Goal: Information Seeking & Learning: Learn about a topic

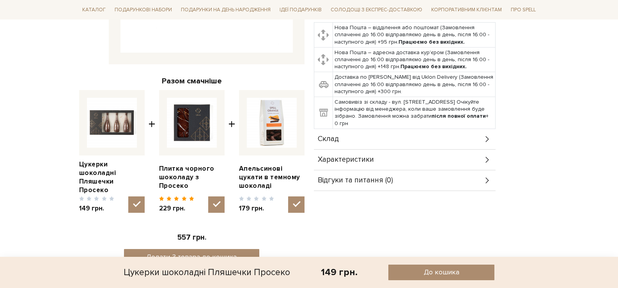
click at [420, 135] on div "Склад" at bounding box center [405, 139] width 182 height 20
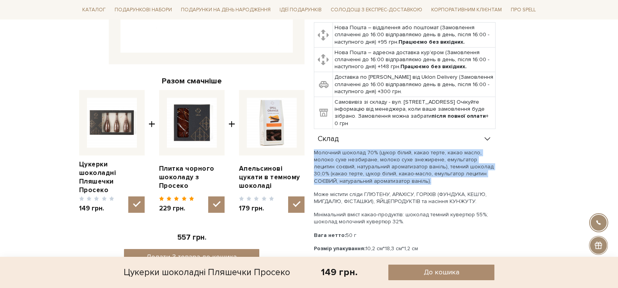
drag, startPoint x: 372, startPoint y: 181, endPoint x: 310, endPoint y: 153, distance: 67.4
click at [310, 153] on div "Цукерки шоколадні Пляшечки Просеко 0/5 Для блиску в очах за будь-яких обставин.…" at bounding box center [426, 91] width 235 height 444
copy p "Молочний шоколад 70% (цукор білий, какао терте, какао масло, молоко сухе незбир…"
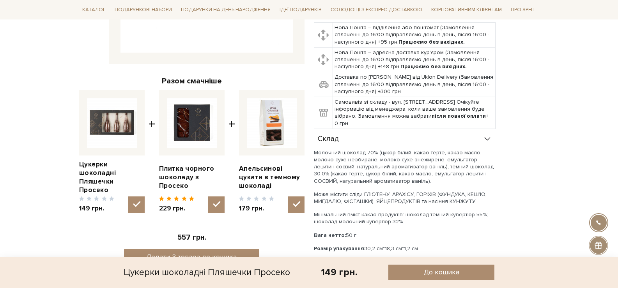
click at [435, 196] on p "Може містити сліди ГЛЮТЕНУ, АРАХІСУ, ГОРІХІВ (ФУНДУКА, КЕШ’Ю, МИГДАЛЮ, ФІСТАШКИ…" at bounding box center [405, 198] width 182 height 14
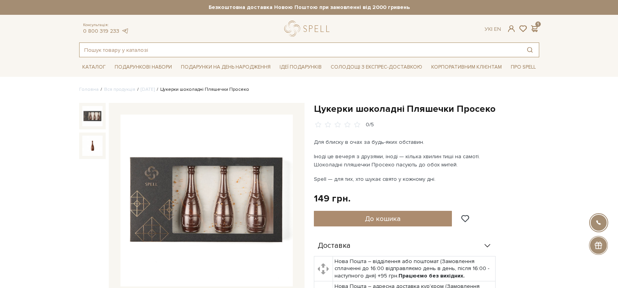
click at [263, 46] on input "text" at bounding box center [300, 50] width 441 height 14
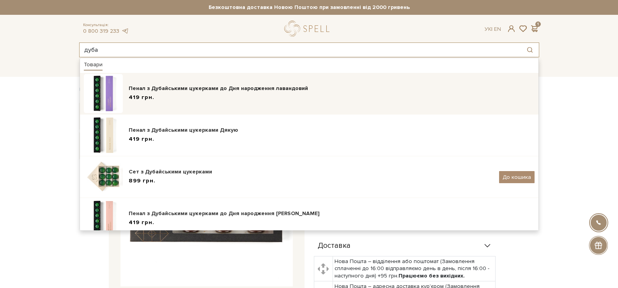
type input "дуба"
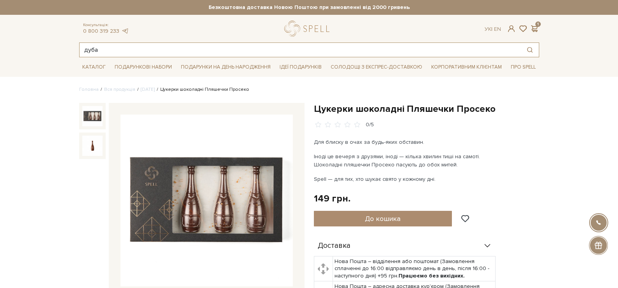
click at [113, 50] on input "дуба" at bounding box center [300, 50] width 441 height 14
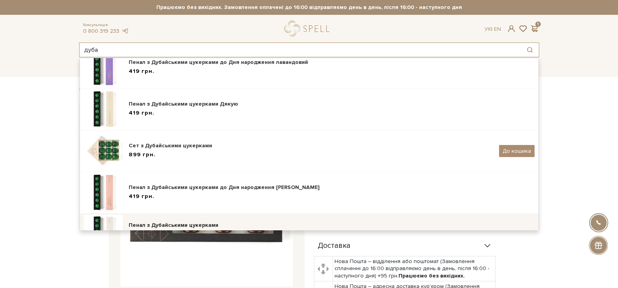
scroll to position [53, 0]
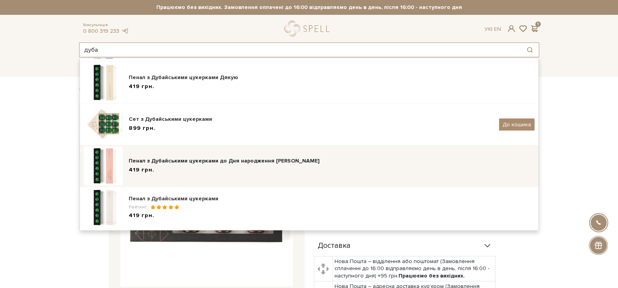
click at [195, 166] on div "419 грн." at bounding box center [332, 170] width 406 height 8
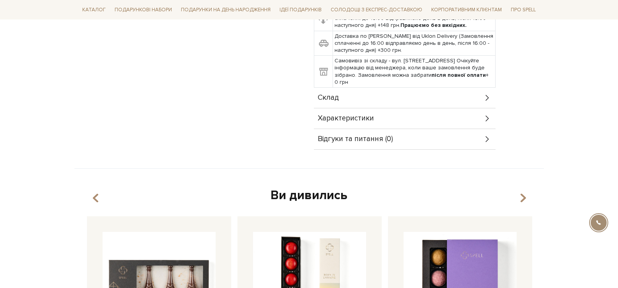
scroll to position [429, 0]
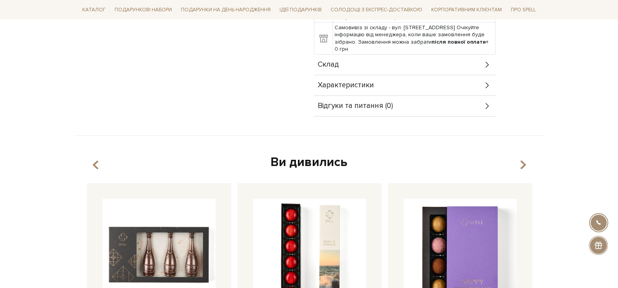
click at [395, 61] on div "Склад" at bounding box center [405, 65] width 182 height 20
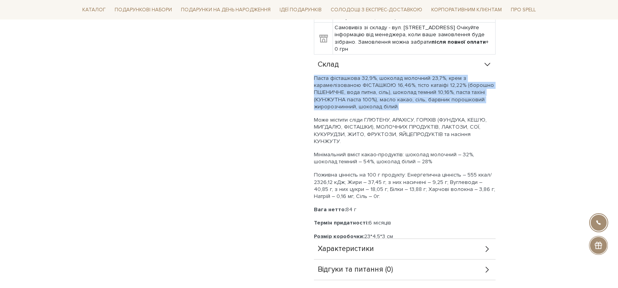
drag, startPoint x: 400, startPoint y: 106, endPoint x: 315, endPoint y: 81, distance: 88.8
click at [315, 81] on p "Паста фісташкова 32,9%, шоколад молочний 23,7%, крем з карамелізованою ФІСТАШКО…" at bounding box center [405, 92] width 182 height 35
copy p "Паста фісташкова 32,9%, шоколад молочний 23,7%, крем з карамелізованою ФІСТАШКО…"
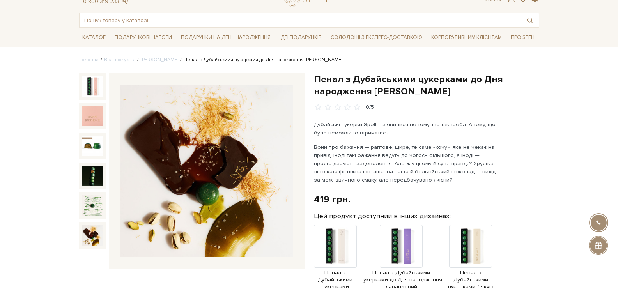
scroll to position [0, 0]
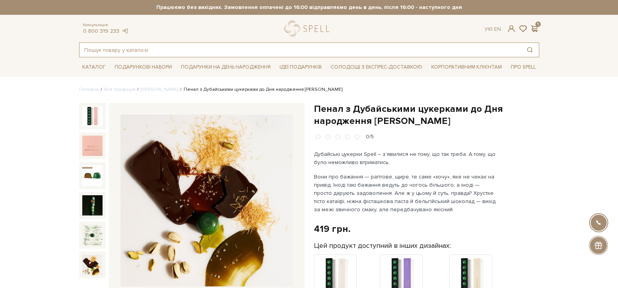
click at [221, 50] on input "text" at bounding box center [300, 50] width 441 height 14
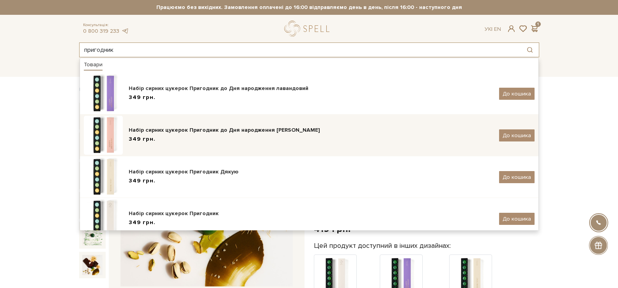
type input "пригодник"
click at [264, 131] on div "Набір сирних цукерок Пригодник до Дня народження [PERSON_NAME]" at bounding box center [311, 130] width 365 height 8
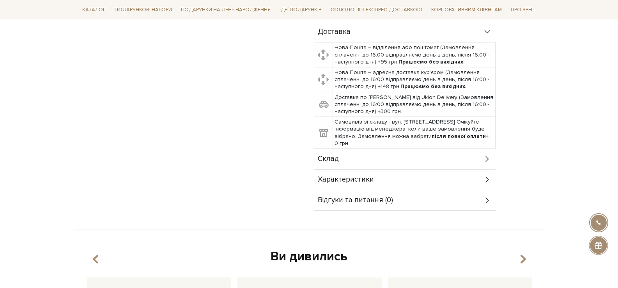
scroll to position [390, 0]
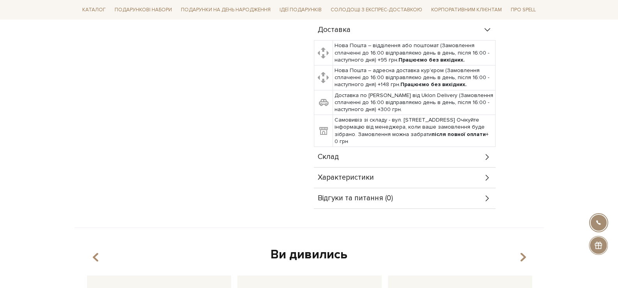
click at [370, 158] on div "Склад" at bounding box center [405, 157] width 182 height 20
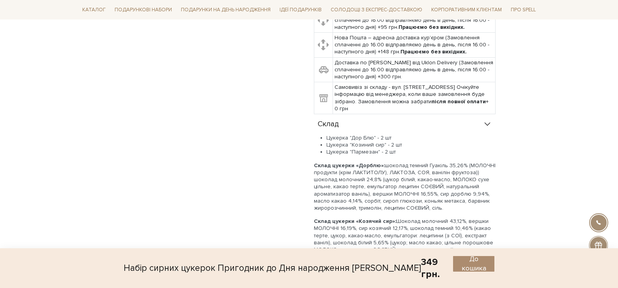
scroll to position [468, 0]
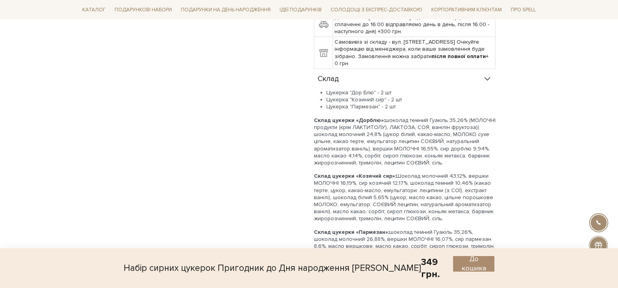
drag, startPoint x: 326, startPoint y: 93, endPoint x: 395, endPoint y: 107, distance: 69.7
click at [395, 107] on ul "Цукерка "Дор Блю" - 2 шт Цукерка "Козиний сир" - 2 шт Цукерка "Пармезан" - 2 шт" at bounding box center [405, 99] width 182 height 21
copy ul "Цукерка "Дор Блю" - 2 шт Цукерка "Козиний сир" - 2 шт Цукерка "Пармезан" - 2 шт"
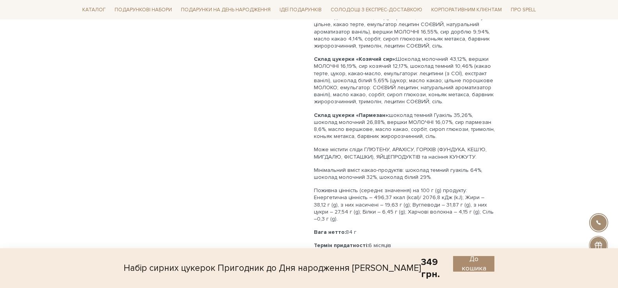
scroll to position [546, 0]
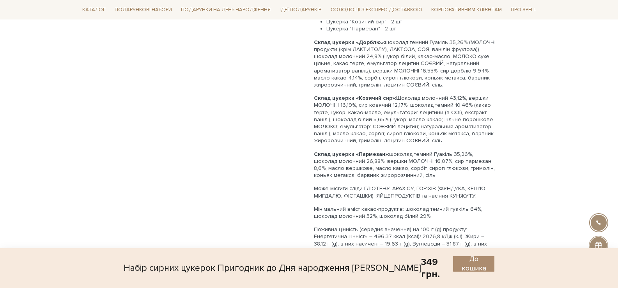
drag, startPoint x: 408, startPoint y: 169, endPoint x: 311, endPoint y: 43, distance: 158.8
copy div "Склад цукерки «Дорблю»: шоколад темний Гуакіль 35,26% (МОЛОЧНІ продукти (крім Л…"
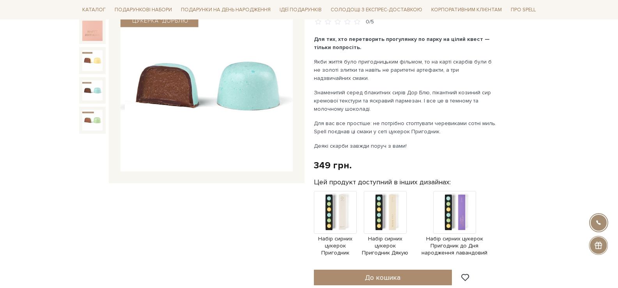
scroll to position [78, 0]
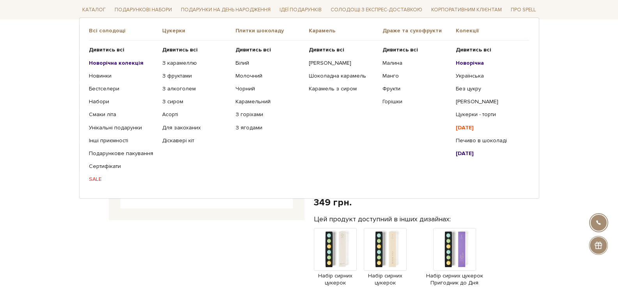
drag, startPoint x: 179, startPoint y: 29, endPoint x: 181, endPoint y: 37, distance: 8.9
click at [179, 29] on span "Цукерки" at bounding box center [198, 30] width 73 height 7
click at [187, 51] on b "Дивитись всі" at bounding box center [179, 49] width 35 height 7
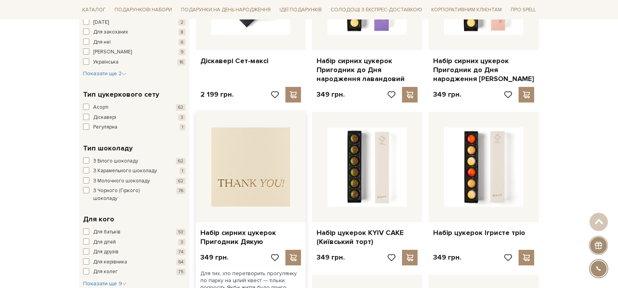
scroll to position [468, 0]
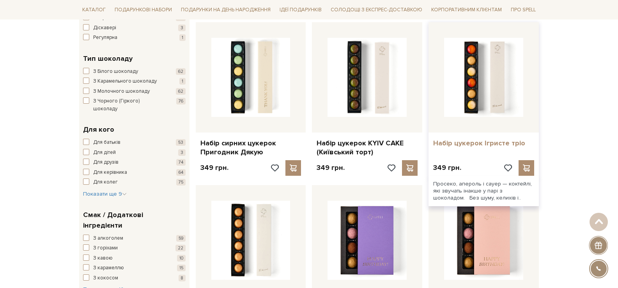
click at [499, 145] on link "Набір цукерок Ігристе тріо" at bounding box center [483, 143] width 101 height 9
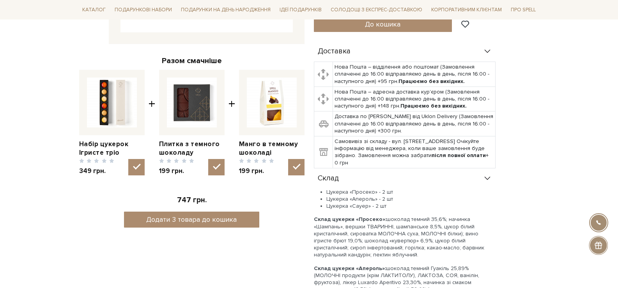
scroll to position [273, 0]
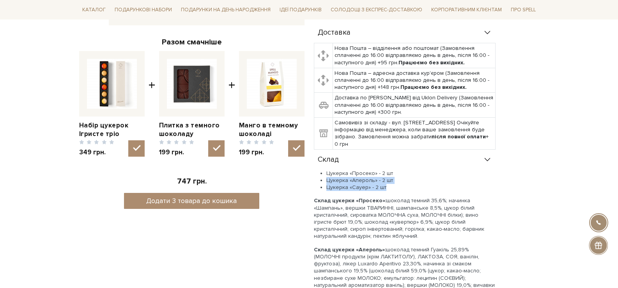
drag, startPoint x: 327, startPoint y: 181, endPoint x: 387, endPoint y: 186, distance: 59.9
click at [387, 188] on ul "Цукерка «Просеко» - 2 шт Цукерка «Апероль» - 2 шт Цукерка «Сауер» - 2 шт" at bounding box center [405, 180] width 182 height 21
copy ul "Цукерка «Апероль» - 2 шт Цукерка «Сауер» - 2 шт"
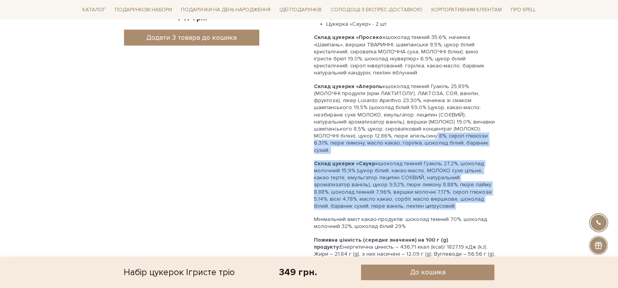
scroll to position [429, 0]
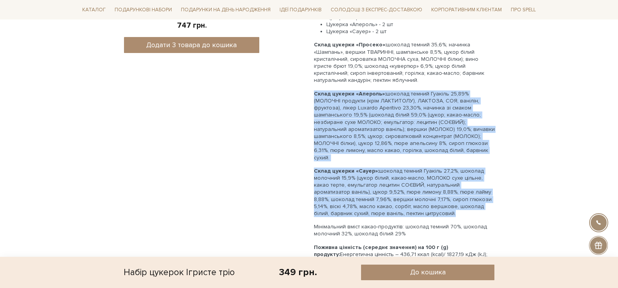
drag, startPoint x: 386, startPoint y: 131, endPoint x: 314, endPoint y: 96, distance: 80.3
click at [314, 96] on div "Цукерка «Просеко» - 2 шт Цукерка «Апероль» - 2 шт Цукерка «Сауер» - 2 шт Склад …" at bounding box center [405, 166] width 182 height 305
copy div "Склад цукерки «Апероль»: шоколад темний Гуакіль 25,89% (МОЛОЧНІ продукти (крім …"
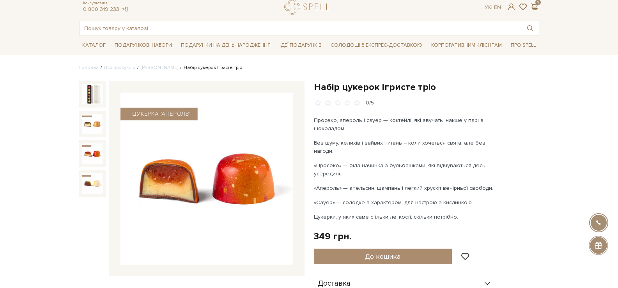
scroll to position [0, 0]
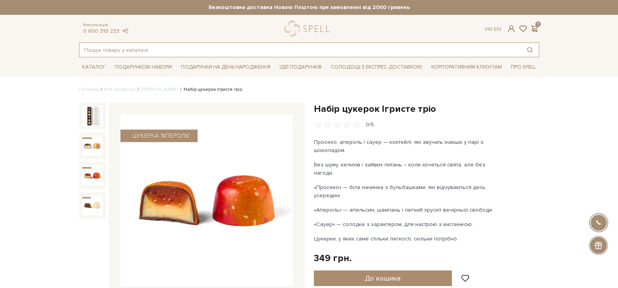
click at [224, 55] on input "text" at bounding box center [300, 50] width 441 height 14
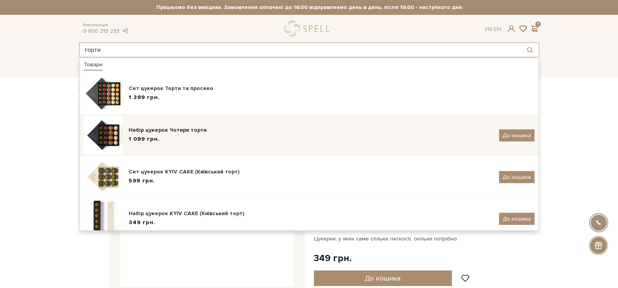
type input "торти"
click at [177, 129] on div "Набір цукерок Чотири торти" at bounding box center [311, 130] width 365 height 8
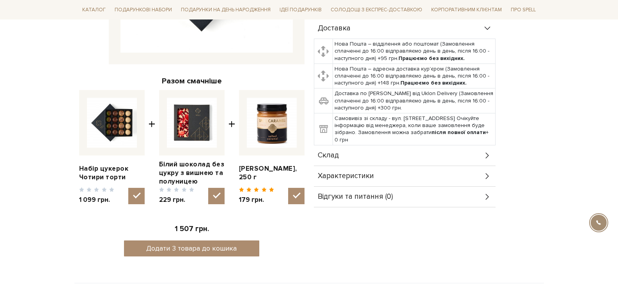
click at [408, 151] on div "Склад" at bounding box center [405, 155] width 182 height 20
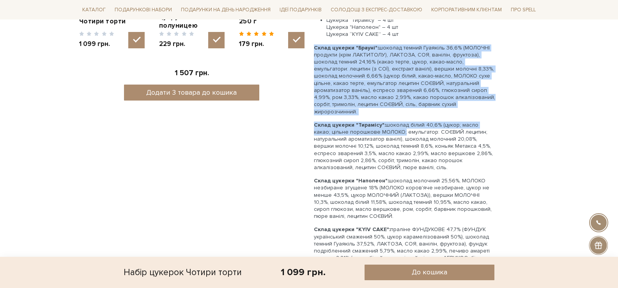
scroll to position [468, 0]
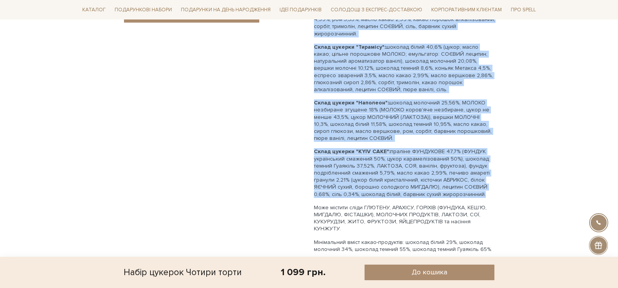
drag, startPoint x: 315, startPoint y: 51, endPoint x: 488, endPoint y: 191, distance: 222.1
click at [488, 191] on div "Цукерка "Брауні" – 4 шт Цукерка "Тирамісу" – 4 шт Цукерка "Наполеон" – 4 шт Цук…" at bounding box center [405, 133] width 182 height 403
copy div "Lorem ipsumdo "Sitame": consect adipis Elitsedd 13,2% (EIUSMOD temporin (utla E…"
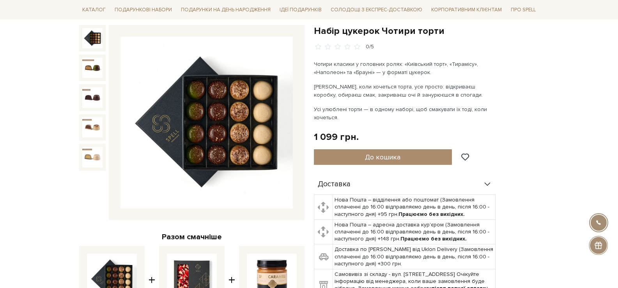
scroll to position [273, 0]
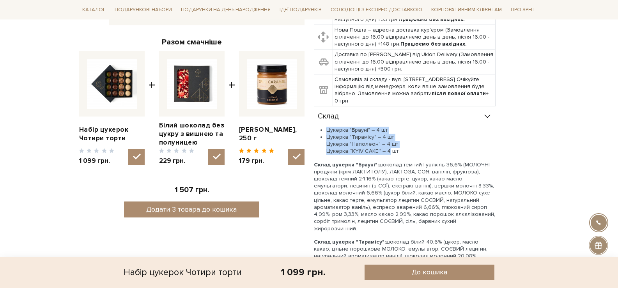
drag, startPoint x: 387, startPoint y: 151, endPoint x: 370, endPoint y: 144, distance: 18.7
click at [332, 132] on ul "Цукерка "Брауні" – 4 шт Цукерка "Тирамісу" – 4 шт Цукерка "Наполеон" – 4 шт Цук…" at bounding box center [405, 141] width 182 height 28
drag, startPoint x: 359, startPoint y: 138, endPoint x: 327, endPoint y: 130, distance: 33.0
click at [326, 130] on ul "Цукерка "Брауні" – 4 шт Цукерка "Тирамісу" – 4 шт Цукерка "Наполеон" – 4 шт Цук…" at bounding box center [405, 141] width 182 height 28
copy ul "Цукерка "Брауні" – 4 шт Цукерка "Тирамісу" – 4 шт Цукерка "Наполеон" – 4 шт Цук…"
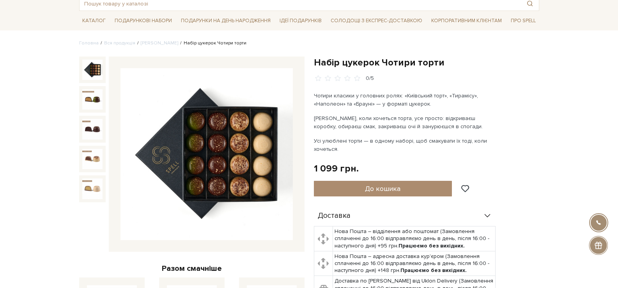
scroll to position [0, 0]
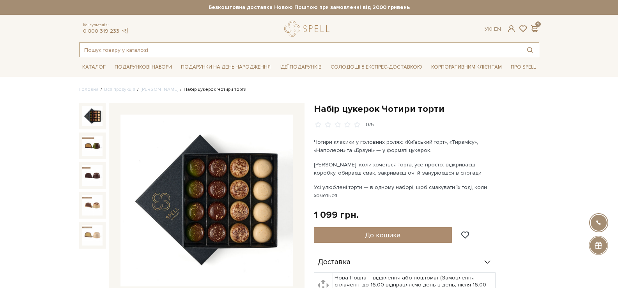
click at [304, 45] on input "text" at bounding box center [300, 50] width 441 height 14
click at [115, 51] on input "смаки" at bounding box center [300, 50] width 441 height 14
type input "с"
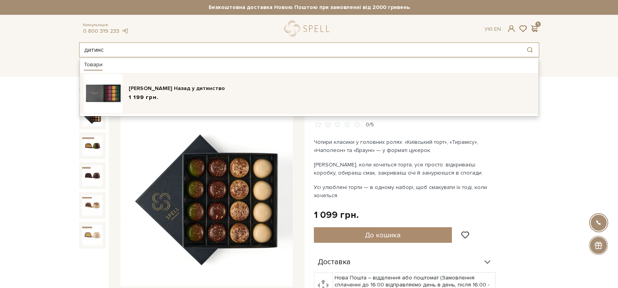
type input "дитинс"
click at [171, 97] on div "1 199 грн." at bounding box center [332, 98] width 406 height 8
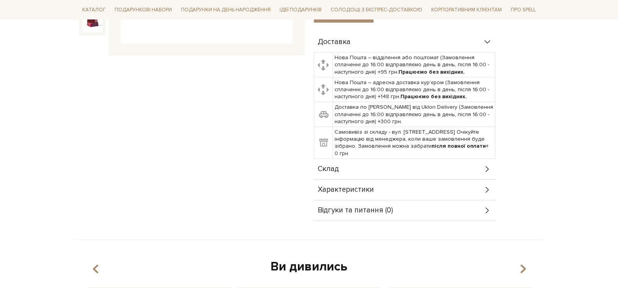
scroll to position [312, 0]
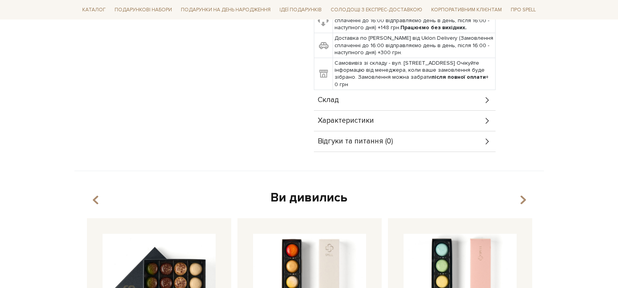
click at [368, 90] on div "Склад" at bounding box center [405, 100] width 182 height 20
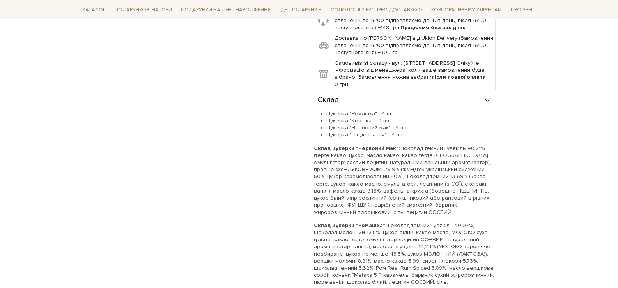
drag, startPoint x: 327, startPoint y: 97, endPoint x: 403, endPoint y: 118, distance: 79.0
click at [403, 119] on ul "Цукерка "Ромашка" - 4 шт Цукерка "Корівка" - 4 шт Цукерка "Червоний мак" - 4 шт…" at bounding box center [405, 124] width 182 height 28
copy ul "Цукерка "Ромашка" - 4 шт Цукерка "Корівка" - 4 шт Цукерка "Червоний мак" - 4 шт…"
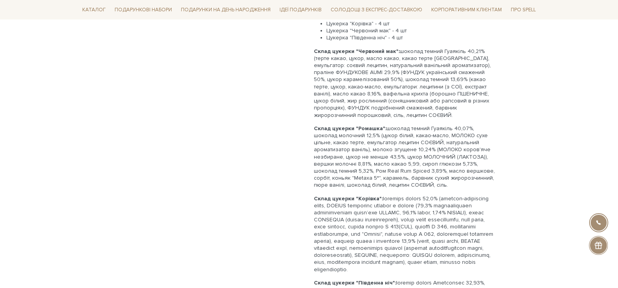
scroll to position [390, 0]
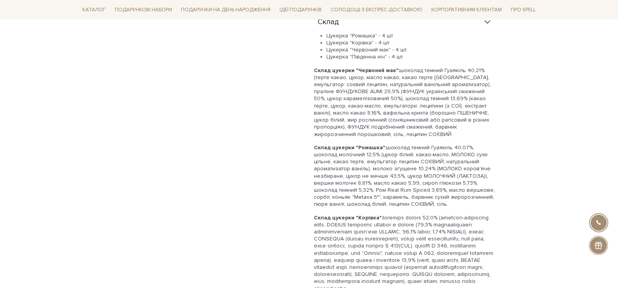
drag, startPoint x: 496, startPoint y: 243, endPoint x: 312, endPoint y: 54, distance: 263.7
click at [312, 54] on div "[PERSON_NAME] Назад у дитинство 0/5 Є смаки, що працюють як ключ до найтепліших…" at bounding box center [426, 120] width 235 height 814
copy div "Lorem ipsumdo "Sitametc adi": elitsed doeius Temporin 37,00% (utlab etdol, magn…"
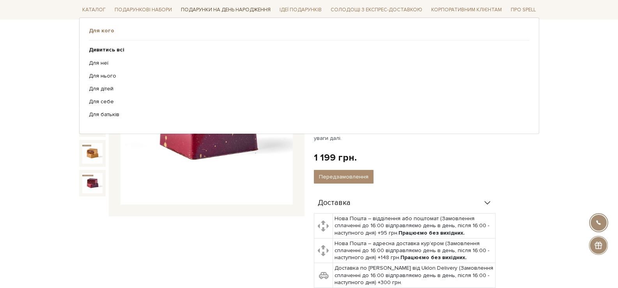
scroll to position [0, 0]
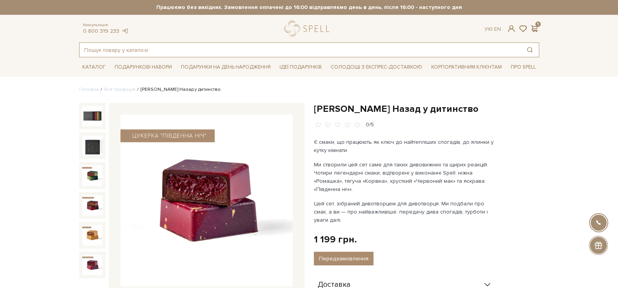
click at [219, 46] on input "text" at bounding box center [300, 50] width 441 height 14
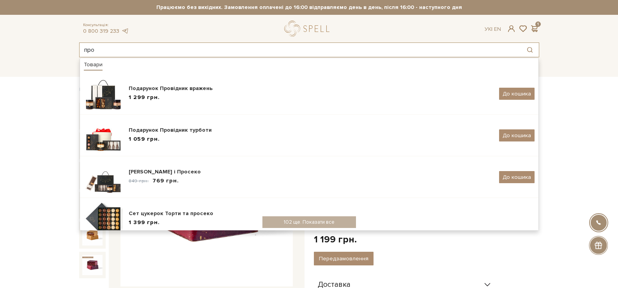
click at [218, 46] on input "про" at bounding box center [300, 50] width 441 height 14
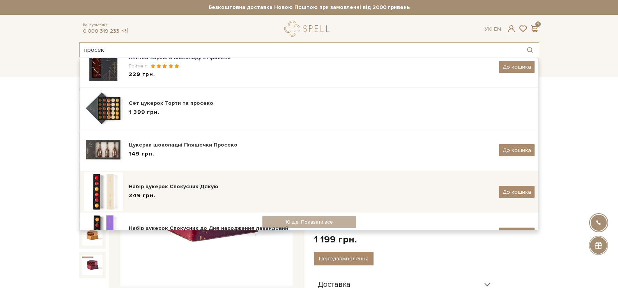
scroll to position [117, 0]
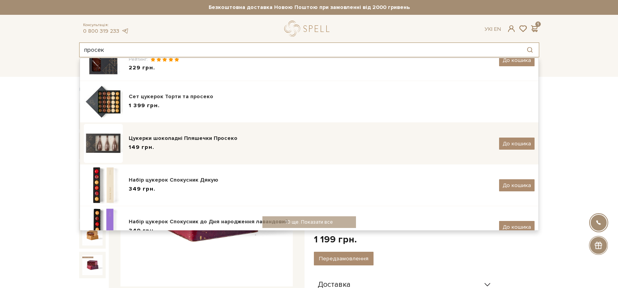
type input "просек"
click at [206, 142] on div "Цукерки шоколадні Пляшечки Просеко" at bounding box center [311, 139] width 365 height 8
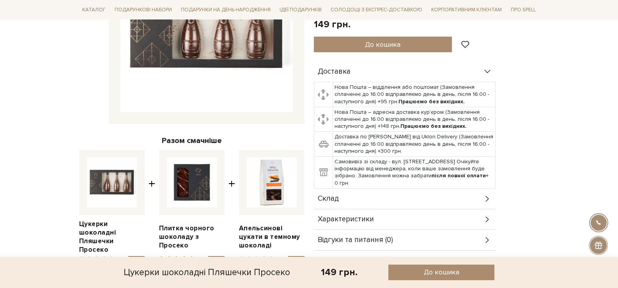
scroll to position [234, 0]
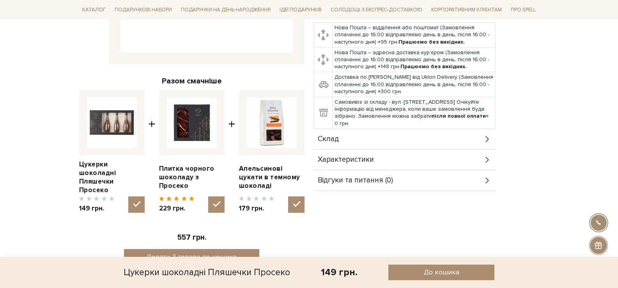
click at [394, 144] on div "Склад" at bounding box center [405, 139] width 182 height 20
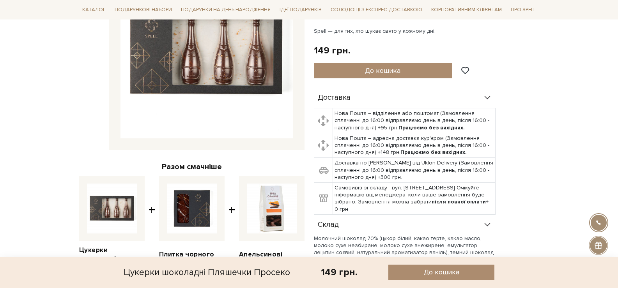
scroll to position [0, 0]
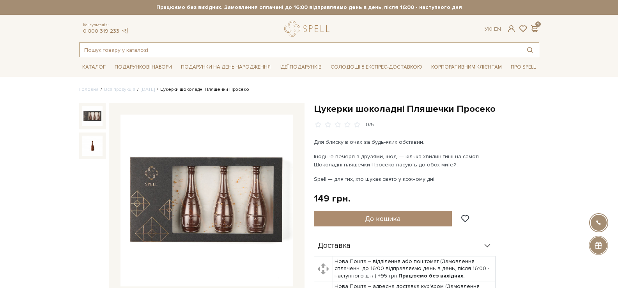
click at [247, 52] on input "text" at bounding box center [300, 50] width 441 height 14
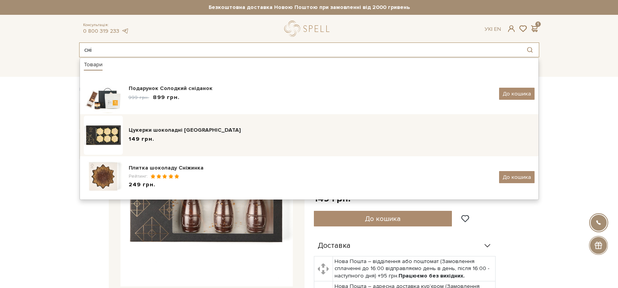
type input "сні"
click at [213, 139] on div "149 грн." at bounding box center [332, 139] width 406 height 8
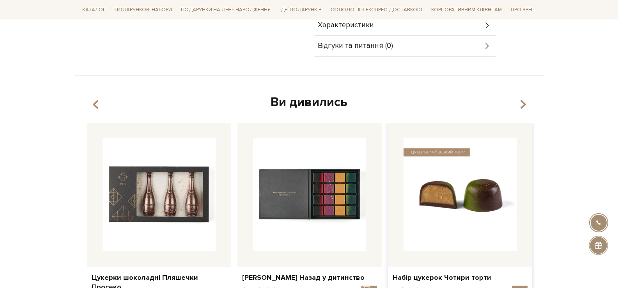
scroll to position [117, 0]
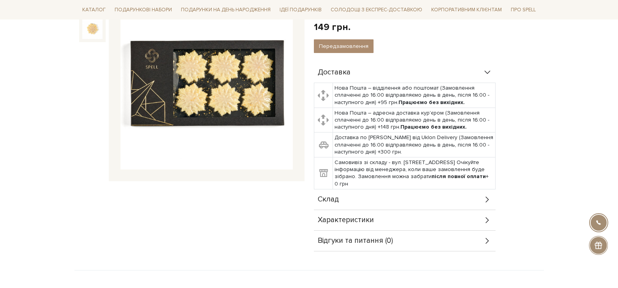
click at [407, 201] on div "Склад" at bounding box center [405, 200] width 182 height 20
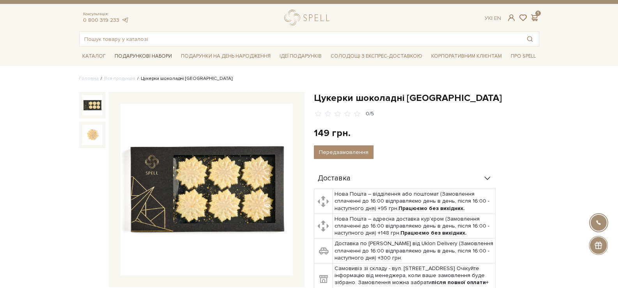
scroll to position [0, 0]
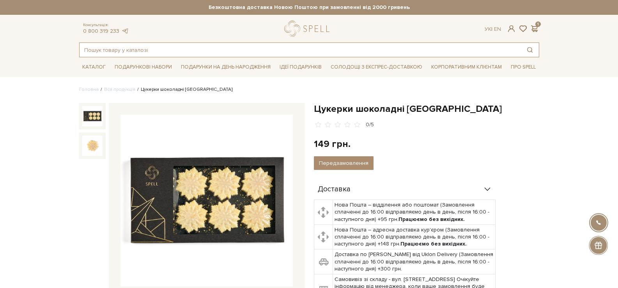
click at [148, 44] on input "text" at bounding box center [300, 50] width 441 height 14
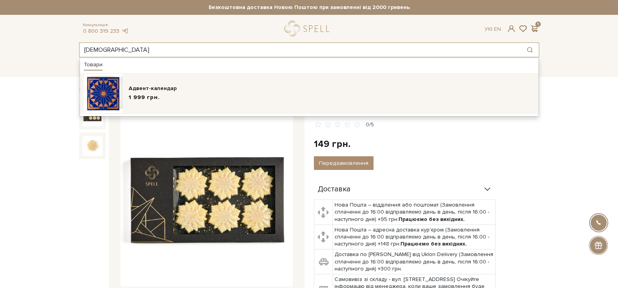
type input "АДВЕН"
click at [161, 89] on div "Адвент-календар" at bounding box center [332, 89] width 406 height 8
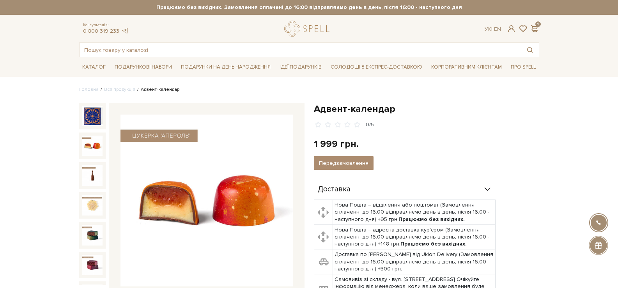
scroll to position [312, 0]
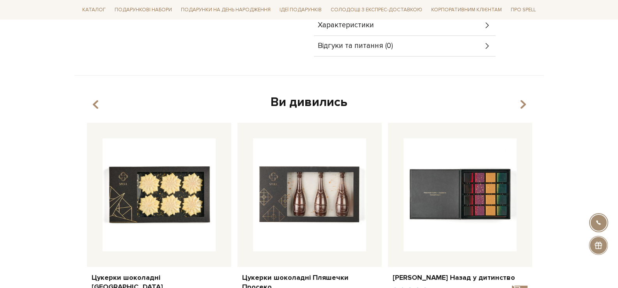
click at [394, 21] on div "Характеристики" at bounding box center [405, 25] width 182 height 20
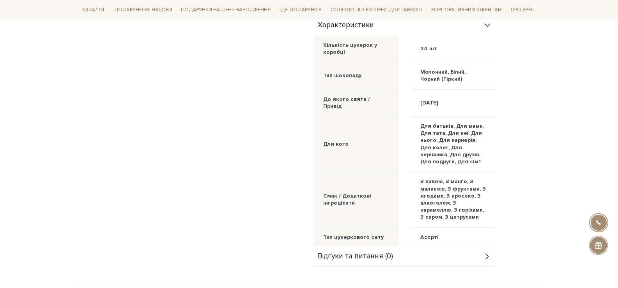
scroll to position [234, 0]
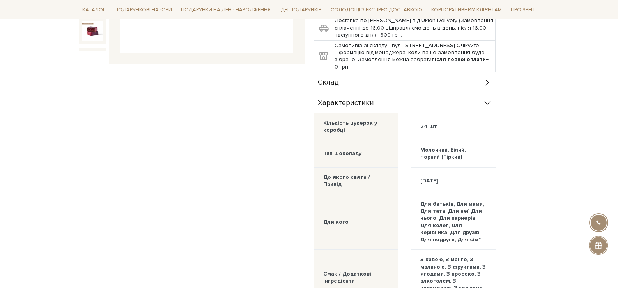
click at [477, 101] on div "Характеристики" at bounding box center [405, 103] width 182 height 20
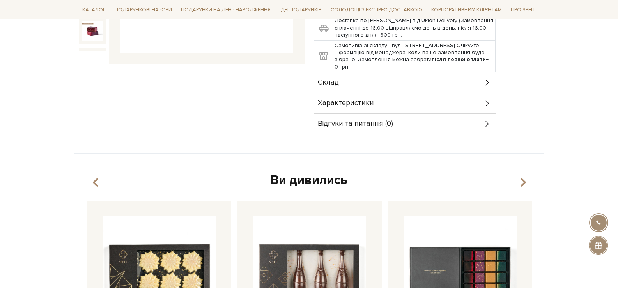
click at [473, 82] on div "Склад" at bounding box center [405, 83] width 182 height 20
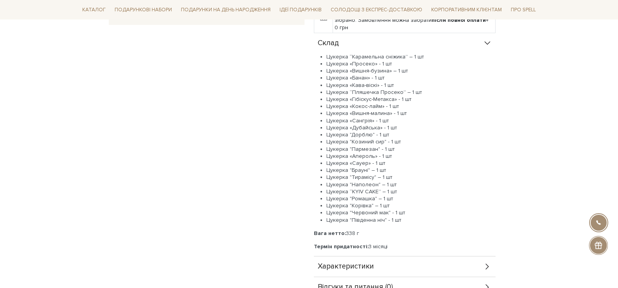
scroll to position [273, 0]
drag, startPoint x: 397, startPoint y: 128, endPoint x: 318, endPoint y: 59, distance: 103.9
click at [318, 59] on div "Цукерка “Карамельна сніжика” – 1 шт Цукерка «Просеко» - 1 шт Цукерка «Вишня-буз…" at bounding box center [405, 152] width 182 height 197
copy div "Loremip “Dolorsitam consect” – 8 ad Elitsed «Doeiusm» - 2 te Incidid «Utlab-etd…"
